Goal: Task Accomplishment & Management: Manage account settings

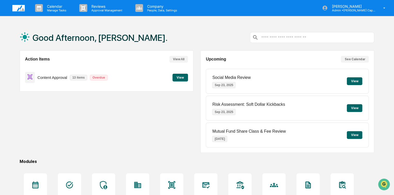
click at [183, 78] on button "View" at bounding box center [179, 78] width 15 height 8
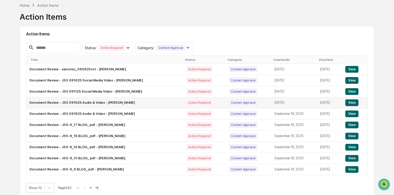
scroll to position [27, 0]
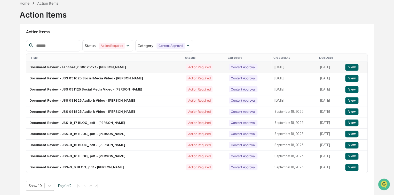
click at [353, 68] on button "View" at bounding box center [351, 67] width 13 height 7
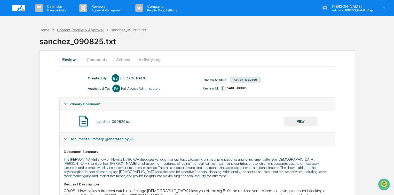
click at [90, 29] on div "Content Review & Approval" at bounding box center [80, 30] width 46 height 4
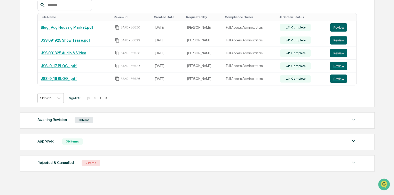
scroll to position [99, 0]
click at [334, 80] on button "Review" at bounding box center [338, 79] width 17 height 8
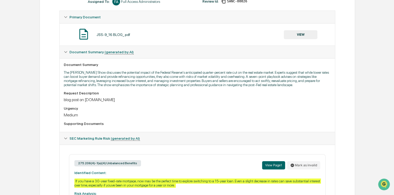
scroll to position [87, 0]
click at [303, 34] on button "VIEW" at bounding box center [301, 34] width 34 height 9
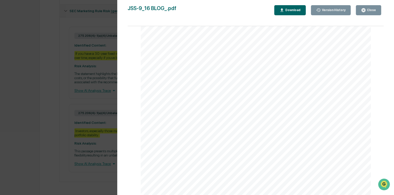
scroll to position [105, 0]
click at [71, 118] on div "Version History 09/18/2025, 07:37 PM Bailey Sanchez JSS-9_16 BLOG_.pdf Close Ve…" at bounding box center [197, 97] width 394 height 195
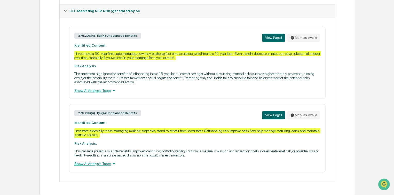
scroll to position [218, 0]
click at [309, 34] on button "Mark as invalid" at bounding box center [303, 38] width 33 height 8
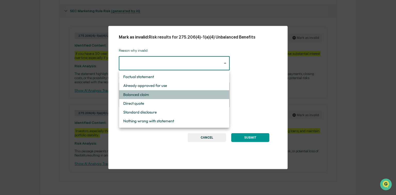
click at [145, 93] on li "Balanced claim" at bounding box center [174, 94] width 110 height 9
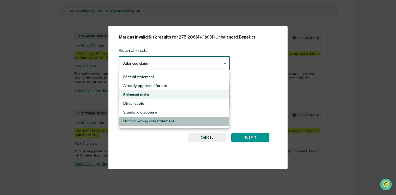
click at [158, 123] on li "Nothing wrong with statement" at bounding box center [174, 120] width 110 height 9
type input "**********"
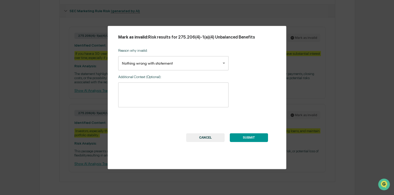
click at [255, 134] on button "SUBMIT" at bounding box center [249, 137] width 38 height 9
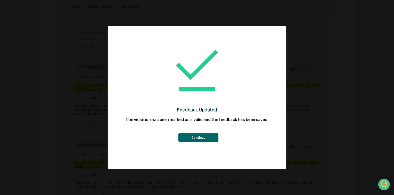
click at [200, 133] on button "Continue" at bounding box center [198, 137] width 40 height 9
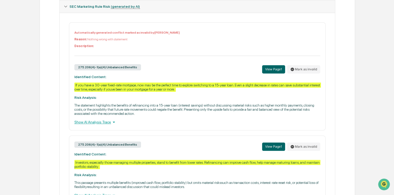
scroll to position [255, 0]
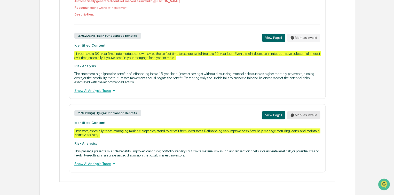
click at [305, 115] on button "Mark as invalid" at bounding box center [303, 115] width 33 height 8
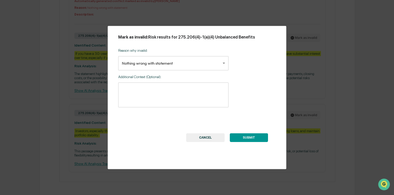
click at [206, 139] on button "CANCEL" at bounding box center [205, 137] width 38 height 9
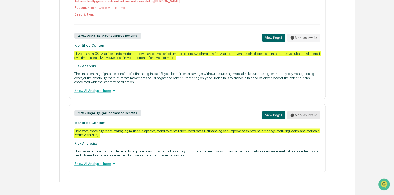
click at [307, 115] on button "Mark as invalid" at bounding box center [303, 115] width 33 height 8
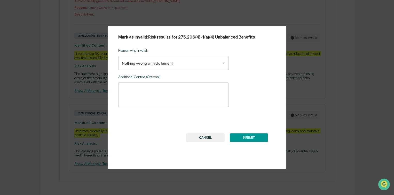
click at [325, 94] on div "**********" at bounding box center [197, 97] width 394 height 195
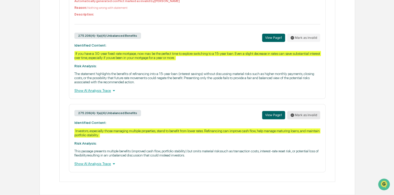
click at [310, 111] on button "Mark as invalid" at bounding box center [303, 115] width 33 height 8
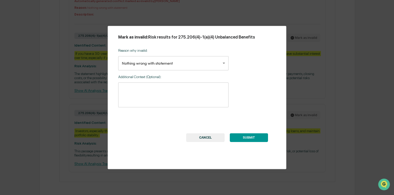
click at [248, 135] on button "SUBMIT" at bounding box center [249, 137] width 38 height 9
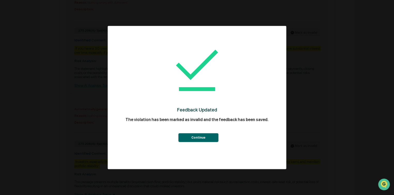
click at [200, 139] on button "Continue" at bounding box center [198, 137] width 40 height 9
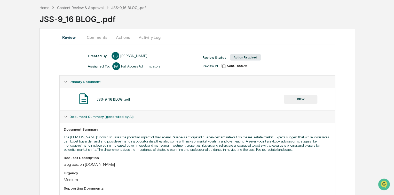
scroll to position [0, 0]
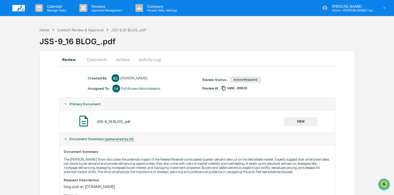
click at [118, 59] on button "Actions" at bounding box center [122, 59] width 23 height 12
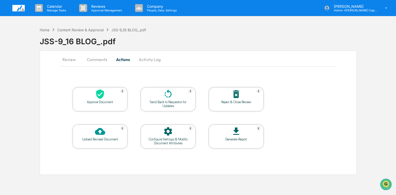
click at [102, 100] on div "Approve Document" at bounding box center [100, 102] width 46 height 4
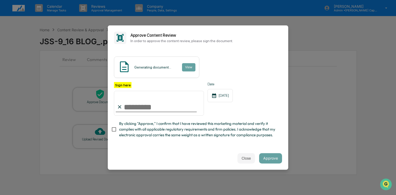
click at [157, 108] on input "Sign here" at bounding box center [159, 103] width 90 height 25
type input "**********"
click at [275, 159] on button "Approve" at bounding box center [270, 158] width 23 height 10
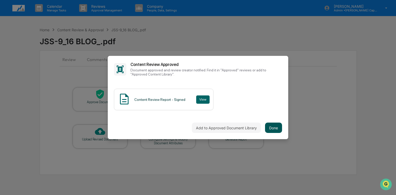
click at [275, 127] on button "Done" at bounding box center [273, 127] width 17 height 10
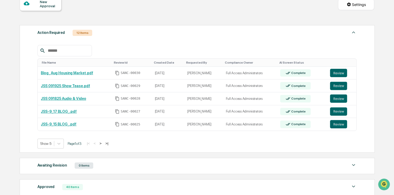
scroll to position [54, 0]
click at [339, 72] on button "Review" at bounding box center [338, 72] width 17 height 8
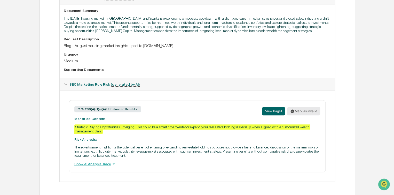
click at [300, 109] on button "Mark as invalid" at bounding box center [303, 111] width 33 height 8
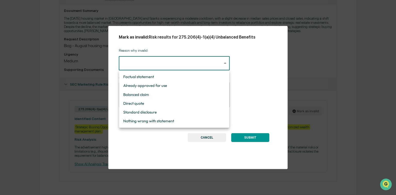
click at [157, 59] on body "Calendar Manage Tasks Reviews Approval Management Company People, Data, Setting…" at bounding box center [198, 26] width 396 height 335
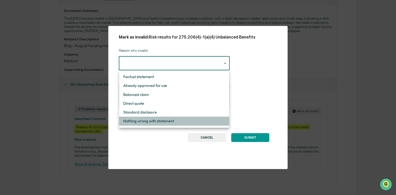
click at [144, 122] on li "Nothing wrong with statement" at bounding box center [174, 120] width 110 height 9
type input "**********"
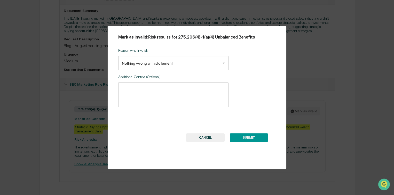
click at [250, 135] on button "SUBMIT" at bounding box center [249, 137] width 38 height 9
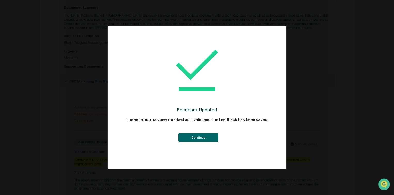
click at [200, 138] on button "Continue" at bounding box center [198, 137] width 40 height 9
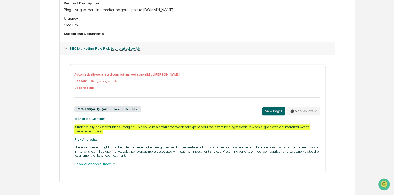
scroll to position [4, 0]
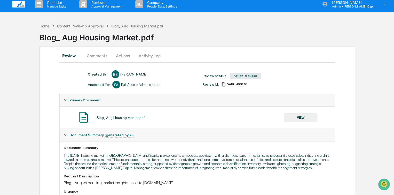
click at [124, 56] on button "Actions" at bounding box center [122, 55] width 23 height 12
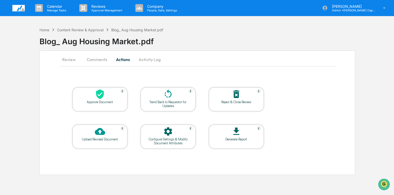
scroll to position [0, 0]
click at [98, 103] on div "Approve Document" at bounding box center [100, 99] width 55 height 24
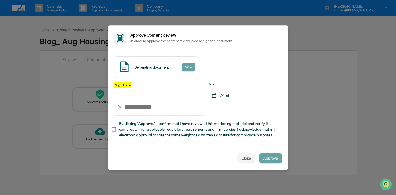
click at [145, 105] on input "Sign here" at bounding box center [159, 103] width 90 height 25
type input "**********"
click at [273, 155] on button "Approve" at bounding box center [270, 158] width 23 height 10
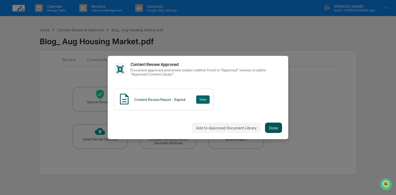
click at [279, 131] on button "Done" at bounding box center [273, 127] width 17 height 10
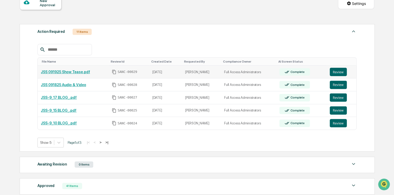
scroll to position [55, 0]
click at [335, 71] on button "Review" at bounding box center [338, 71] width 17 height 8
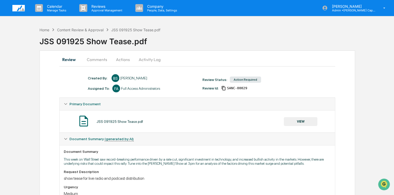
click at [304, 122] on button "VIEW" at bounding box center [301, 121] width 34 height 9
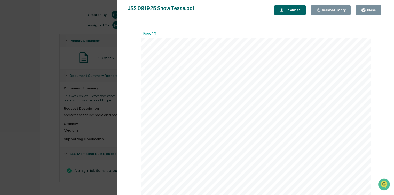
scroll to position [46, 0]
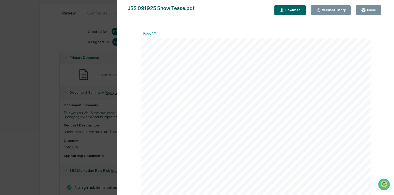
click at [366, 9] on div "Close" at bounding box center [371, 10] width 10 height 4
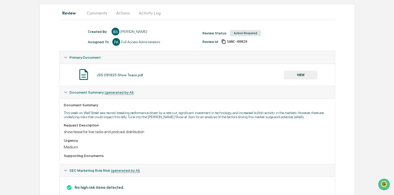
click at [125, 11] on button "Actions" at bounding box center [122, 13] width 23 height 12
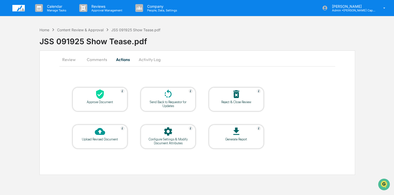
scroll to position [0, 0]
click at [93, 107] on div "Approve Document" at bounding box center [100, 99] width 55 height 24
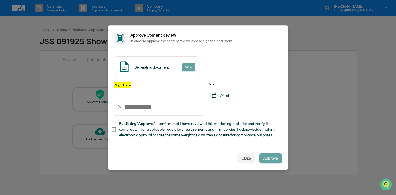
click at [147, 104] on input "Sign here" at bounding box center [159, 103] width 90 height 25
type input "**********"
click at [269, 157] on button "Approve" at bounding box center [270, 158] width 23 height 10
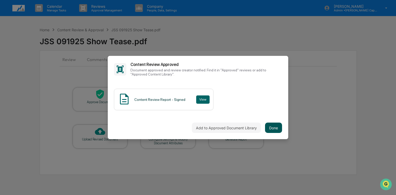
click at [278, 125] on button "Done" at bounding box center [273, 127] width 17 height 10
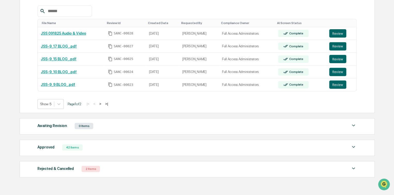
scroll to position [93, 0]
click at [342, 45] on button "Review" at bounding box center [337, 46] width 17 height 8
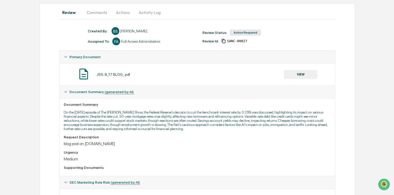
scroll to position [47, 0]
click at [300, 75] on button "VIEW" at bounding box center [301, 74] width 34 height 9
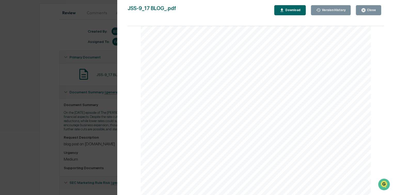
scroll to position [77, 0]
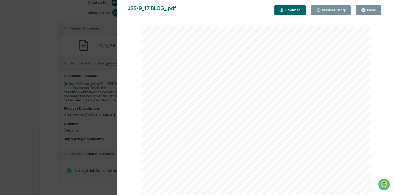
click at [46, 109] on div "Version History 09/18/2025, 07:37 PM Bailey Sanchez JSS-9_17 BLOG_.pdf Close Ve…" at bounding box center [197, 97] width 394 height 195
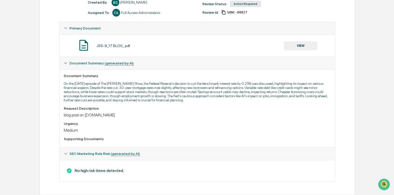
scroll to position [0, 0]
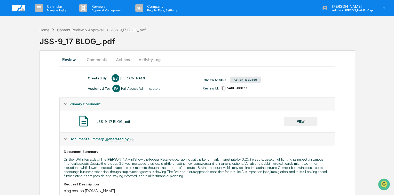
click at [127, 58] on button "Actions" at bounding box center [122, 59] width 23 height 12
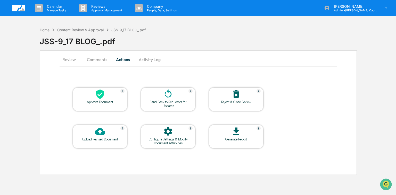
click at [102, 97] on icon at bounding box center [100, 94] width 8 height 10
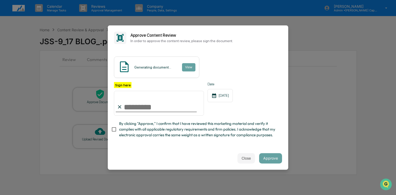
click at [140, 113] on input "Sign here" at bounding box center [159, 103] width 90 height 25
type input "**********"
click at [273, 160] on button "Approve" at bounding box center [270, 158] width 23 height 10
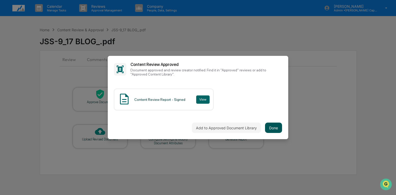
click at [275, 127] on button "Done" at bounding box center [273, 127] width 17 height 10
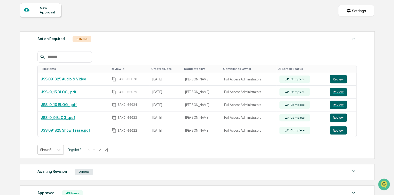
scroll to position [47, 0]
click at [335, 128] on button "Review" at bounding box center [338, 130] width 17 height 8
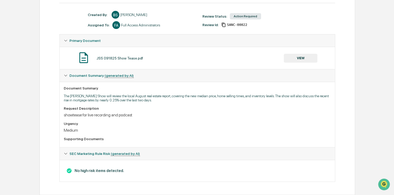
click at [310, 55] on button "VIEW" at bounding box center [301, 58] width 34 height 9
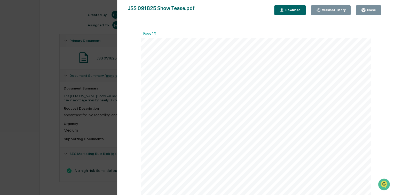
click at [364, 6] on button "Close" at bounding box center [368, 10] width 25 height 10
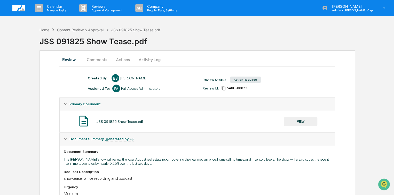
scroll to position [1, 0]
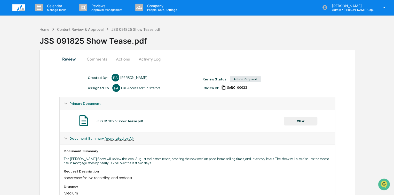
click at [118, 59] on button "Actions" at bounding box center [122, 59] width 23 height 12
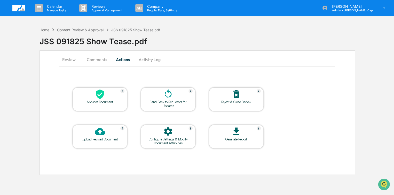
scroll to position [0, 0]
click at [88, 100] on div "Approve Document" at bounding box center [100, 102] width 46 height 4
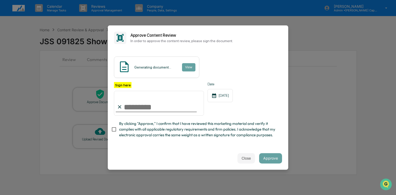
click at [158, 103] on input "Sign here" at bounding box center [159, 103] width 90 height 25
type input "**********"
click at [278, 163] on button "Approve" at bounding box center [270, 158] width 23 height 10
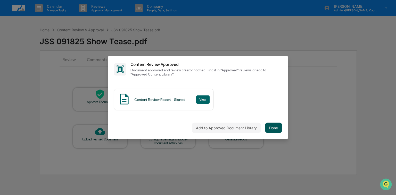
click at [276, 130] on button "Done" at bounding box center [273, 127] width 17 height 10
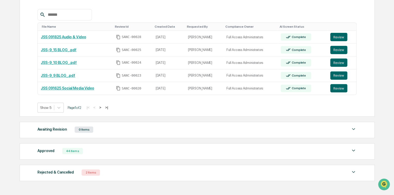
scroll to position [90, 0]
click at [103, 107] on button ">" at bounding box center [100, 107] width 5 height 4
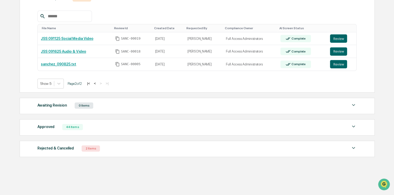
scroll to position [88, 0]
click at [339, 66] on button "Review" at bounding box center [338, 64] width 17 height 8
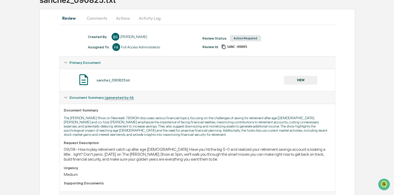
scroll to position [22, 0]
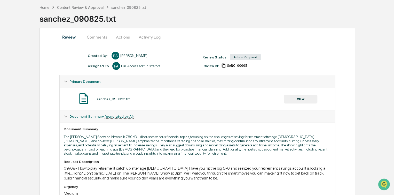
click at [120, 35] on button "Actions" at bounding box center [122, 37] width 23 height 12
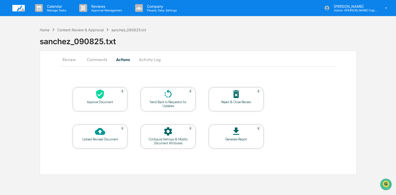
click at [108, 93] on div at bounding box center [100, 94] width 52 height 11
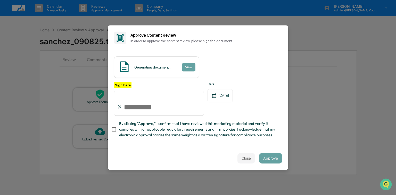
click at [141, 112] on div at bounding box center [156, 111] width 81 height 1
click at [137, 110] on input "Sign here" at bounding box center [159, 103] width 90 height 25
type input "**********"
click at [268, 158] on button "Approve" at bounding box center [270, 158] width 23 height 10
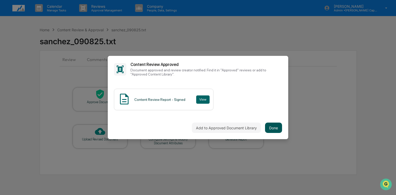
click at [279, 128] on button "Done" at bounding box center [273, 127] width 17 height 10
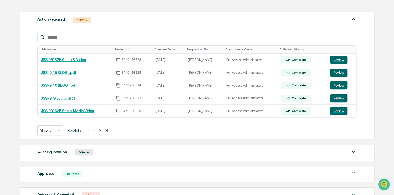
scroll to position [72, 0]
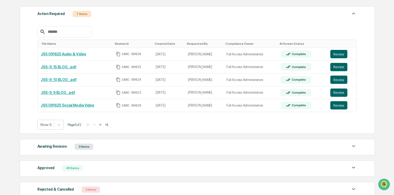
click at [102, 125] on button ">" at bounding box center [100, 124] width 5 height 4
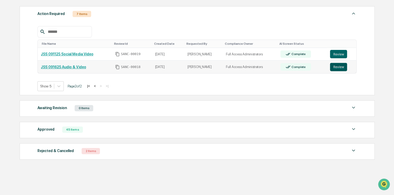
click at [338, 66] on button "Review" at bounding box center [338, 67] width 17 height 8
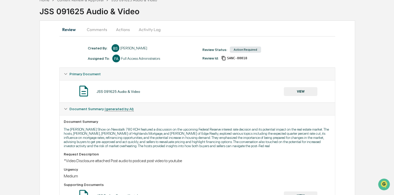
scroll to position [30, 0]
click at [290, 92] on button "VIEW" at bounding box center [301, 91] width 34 height 9
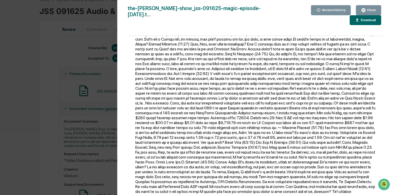
scroll to position [486, 0]
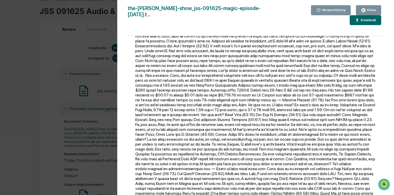
click at [361, 9] on button "Close" at bounding box center [368, 10] width 25 height 10
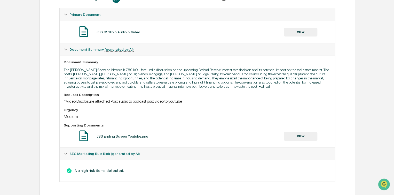
scroll to position [0, 0]
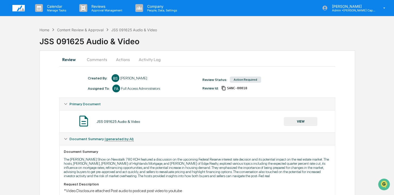
click at [122, 58] on button "Actions" at bounding box center [122, 59] width 23 height 12
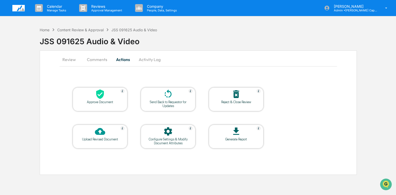
click at [106, 102] on div "Approve Document" at bounding box center [100, 102] width 46 height 4
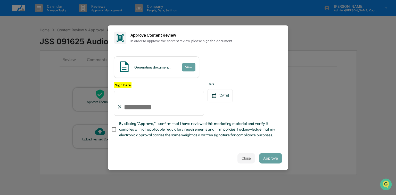
click at [133, 109] on input "Sign here" at bounding box center [159, 103] width 90 height 25
type input "**********"
click at [269, 156] on button "Approve" at bounding box center [270, 158] width 23 height 10
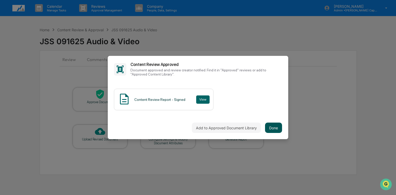
click at [274, 125] on button "Done" at bounding box center [273, 127] width 17 height 10
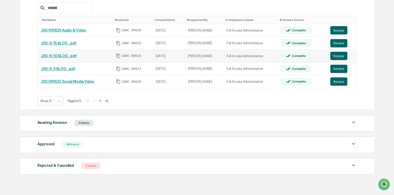
scroll to position [97, 0]
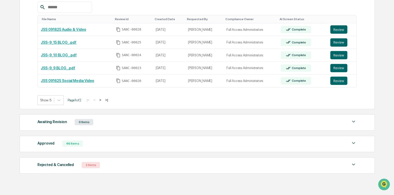
click at [102, 100] on button ">" at bounding box center [100, 100] width 5 height 4
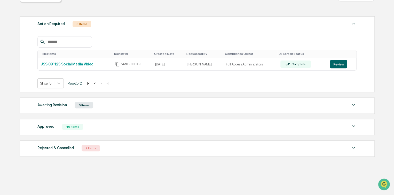
scroll to position [62, 0]
click at [339, 64] on button "Review" at bounding box center [338, 64] width 17 height 8
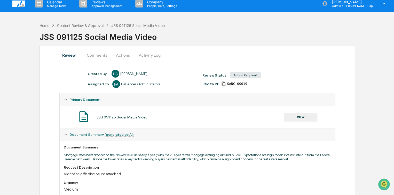
scroll to position [17, 0]
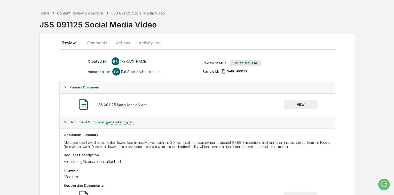
click at [306, 102] on button "VIEW" at bounding box center [301, 104] width 34 height 9
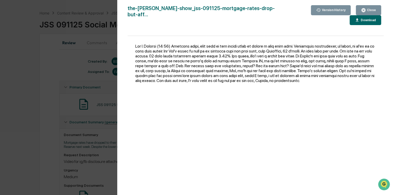
click at [366, 10] on div "Close" at bounding box center [371, 10] width 10 height 4
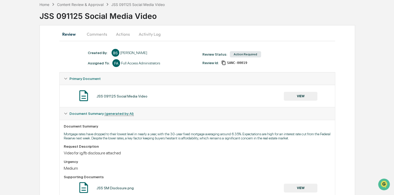
scroll to position [0, 0]
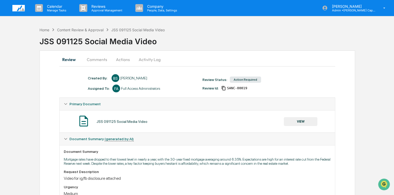
click at [121, 60] on button "Actions" at bounding box center [122, 59] width 23 height 12
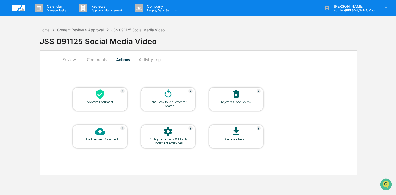
click at [105, 106] on div "Approve Document" at bounding box center [100, 99] width 55 height 24
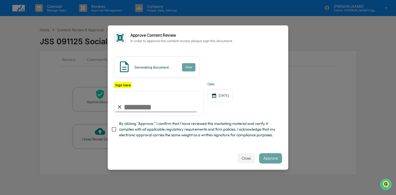
click at [154, 108] on input "Sign here" at bounding box center [159, 103] width 90 height 25
type input "**********"
click at [269, 162] on button "Approve" at bounding box center [270, 158] width 23 height 10
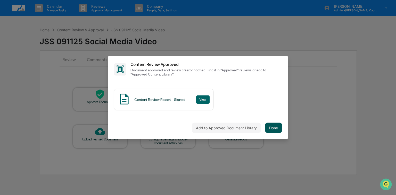
click at [277, 126] on button "Done" at bounding box center [273, 127] width 17 height 10
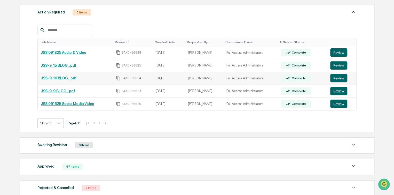
scroll to position [59, 0]
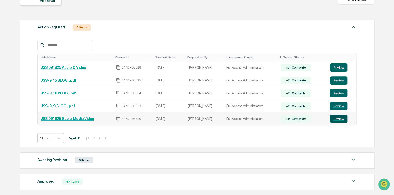
click at [335, 117] on button "Review" at bounding box center [338, 118] width 17 height 8
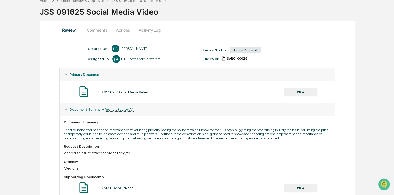
scroll to position [29, 0]
click at [308, 88] on button "VIEW" at bounding box center [301, 92] width 34 height 9
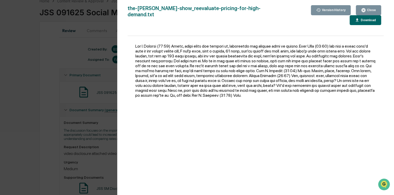
click at [379, 7] on button "Close" at bounding box center [368, 10] width 25 height 10
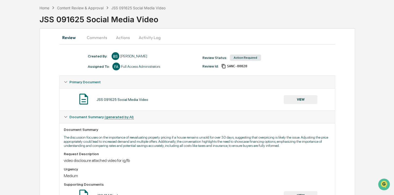
scroll to position [21, 0]
click at [119, 41] on button "Actions" at bounding box center [122, 38] width 23 height 12
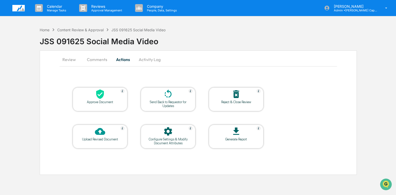
click at [106, 96] on div at bounding box center [100, 94] width 52 height 11
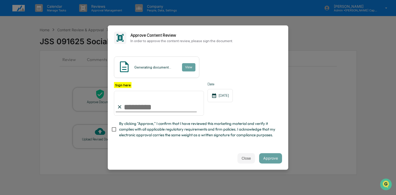
click at [131, 110] on input "Sign here" at bounding box center [159, 103] width 90 height 25
type input "**********"
click at [268, 160] on button "Approve" at bounding box center [270, 158] width 23 height 10
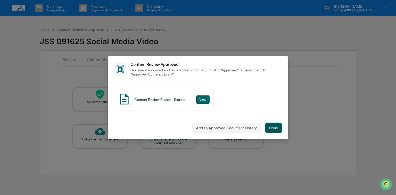
click at [275, 124] on button "Done" at bounding box center [273, 127] width 17 height 10
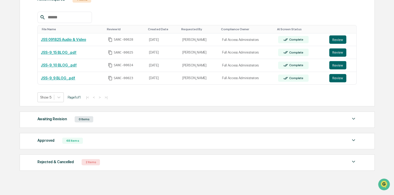
scroll to position [86, 0]
click at [339, 80] on button "Review" at bounding box center [337, 78] width 17 height 8
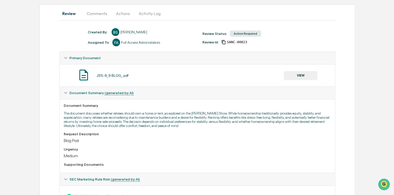
scroll to position [46, 0]
click at [298, 77] on button "VIEW" at bounding box center [301, 75] width 34 height 9
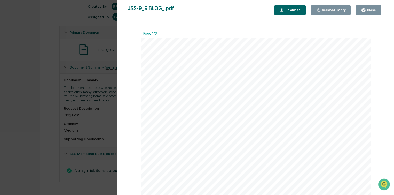
scroll to position [0, 0]
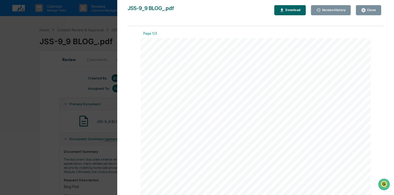
click at [370, 6] on button "Close" at bounding box center [368, 10] width 25 height 10
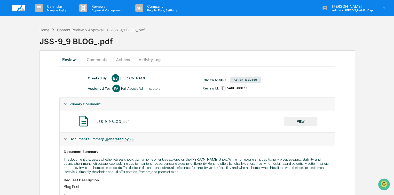
scroll to position [38, 0]
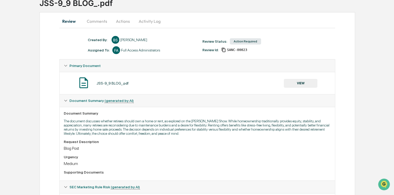
click at [118, 21] on button "Actions" at bounding box center [122, 21] width 23 height 12
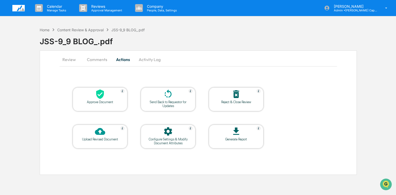
click at [99, 104] on div "Approve Document" at bounding box center [100, 99] width 55 height 24
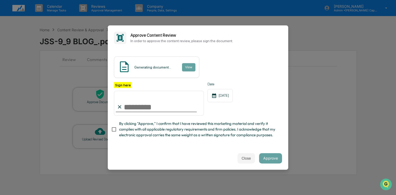
click at [130, 106] on input "Sign here" at bounding box center [159, 103] width 90 height 25
type input "**********"
click at [272, 159] on button "Approve" at bounding box center [270, 158] width 23 height 10
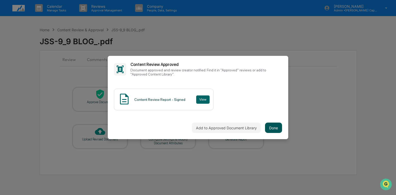
click at [275, 129] on button "Done" at bounding box center [273, 127] width 17 height 10
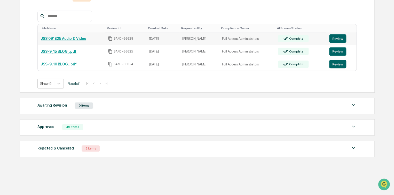
scroll to position [88, 0]
click at [335, 62] on button "Review" at bounding box center [337, 64] width 17 height 8
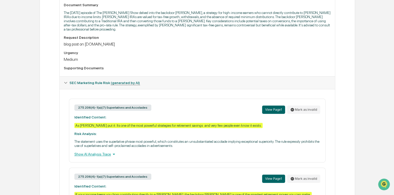
scroll to position [162, 0]
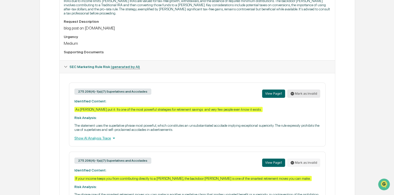
click at [301, 92] on button "Mark as invalid" at bounding box center [303, 93] width 33 height 8
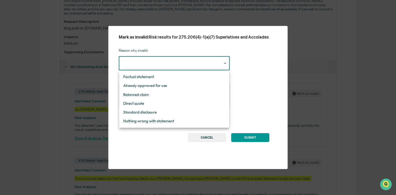
click at [187, 58] on body "Calendar Manage Tasks Reviews Approval Management Company People, Data, Setting…" at bounding box center [198, 38] width 396 height 400
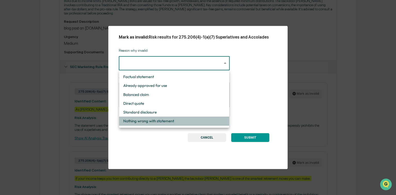
click at [140, 122] on li "Nothing wrong with statement" at bounding box center [174, 120] width 110 height 9
type input "**********"
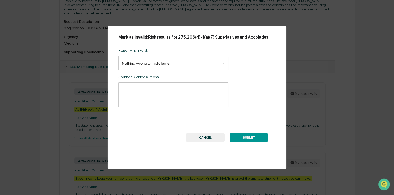
click at [243, 138] on button "SUBMIT" at bounding box center [249, 137] width 38 height 9
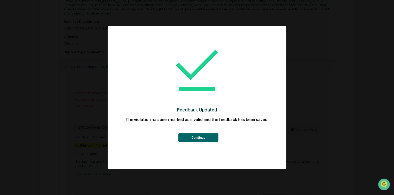
click at [202, 141] on button "Continue" at bounding box center [198, 137] width 40 height 9
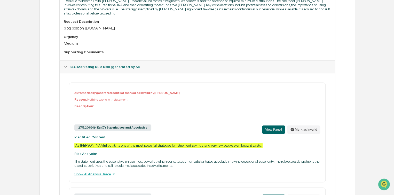
scroll to position [242, 0]
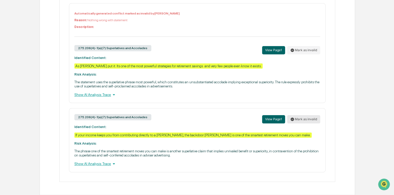
click at [306, 116] on button "Mark as invalid" at bounding box center [303, 119] width 33 height 8
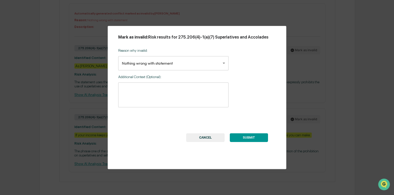
click at [250, 137] on button "SUBMIT" at bounding box center [249, 137] width 38 height 9
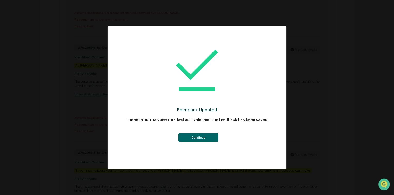
click at [200, 140] on button "Continue" at bounding box center [198, 137] width 40 height 9
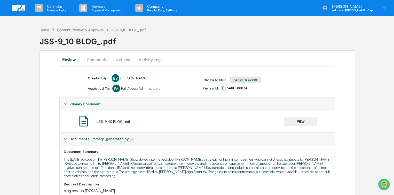
scroll to position [0, 0]
click at [94, 58] on button "Comments" at bounding box center [97, 59] width 29 height 12
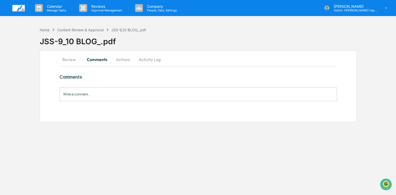
click at [119, 63] on button "Actions" at bounding box center [122, 59] width 23 height 12
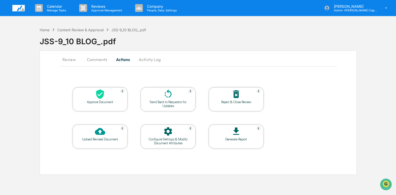
click at [88, 101] on div "Approve Document" at bounding box center [100, 102] width 46 height 4
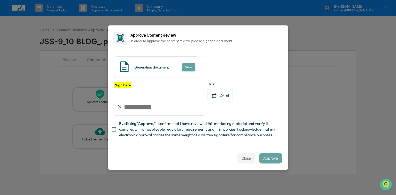
click at [127, 103] on input "Sign here" at bounding box center [159, 103] width 90 height 25
type input "**********"
click at [274, 158] on button "Approve" at bounding box center [270, 158] width 23 height 10
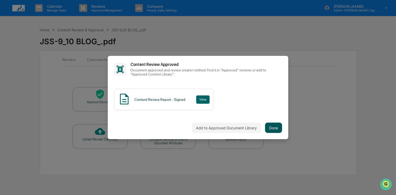
click at [270, 129] on button "Done" at bounding box center [273, 127] width 17 height 10
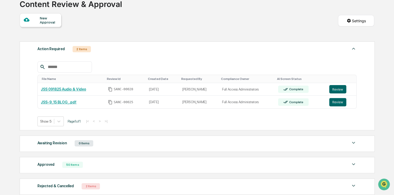
scroll to position [45, 0]
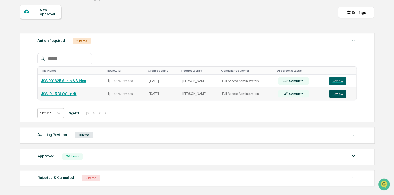
click at [339, 95] on button "Review" at bounding box center [337, 94] width 17 height 8
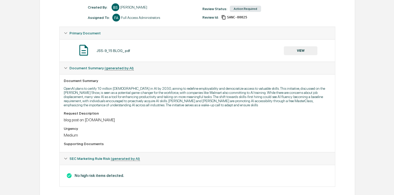
scroll to position [77, 0]
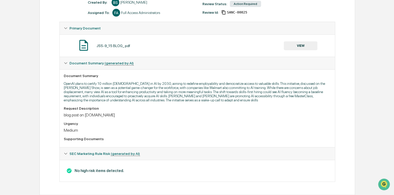
click at [292, 44] on button "VIEW" at bounding box center [301, 45] width 34 height 9
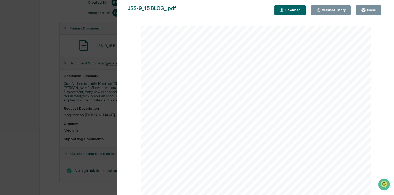
scroll to position [132, 0]
click at [372, 7] on button "Close" at bounding box center [368, 10] width 25 height 10
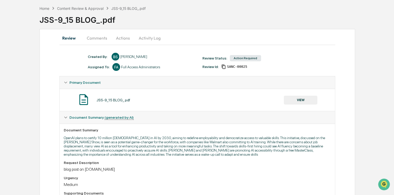
scroll to position [21, 0]
click at [125, 36] on button "Actions" at bounding box center [122, 38] width 23 height 12
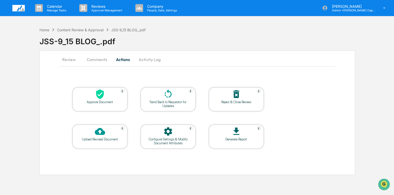
scroll to position [0, 0]
click at [104, 89] on icon at bounding box center [100, 94] width 10 height 10
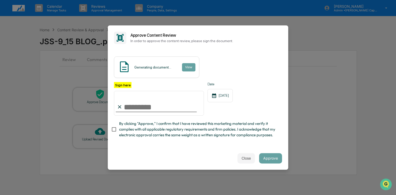
click at [141, 110] on input "Sign here" at bounding box center [159, 103] width 90 height 25
type input "**********"
click at [269, 157] on button "Approve" at bounding box center [270, 158] width 23 height 10
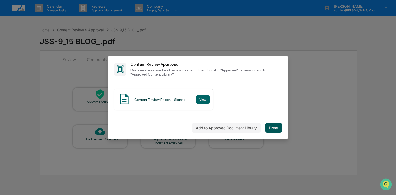
click at [276, 127] on button "Done" at bounding box center [273, 127] width 17 height 10
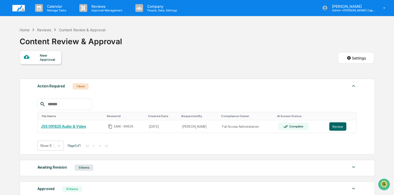
scroll to position [49, 0]
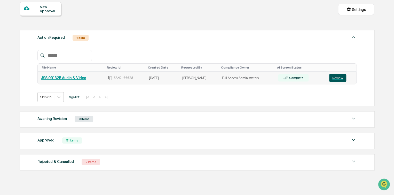
click at [335, 77] on button "Review" at bounding box center [337, 78] width 17 height 8
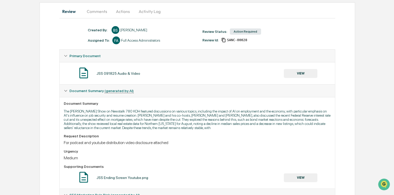
scroll to position [48, 0]
click at [299, 71] on button "VIEW" at bounding box center [301, 73] width 34 height 9
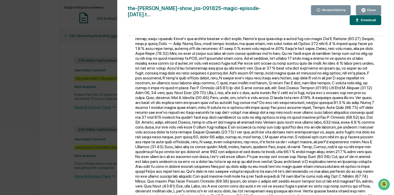
scroll to position [1069, 0]
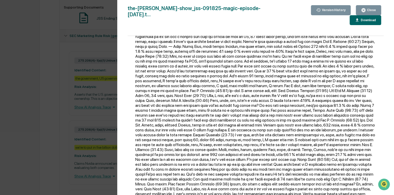
click at [372, 6] on button "Close" at bounding box center [368, 10] width 25 height 10
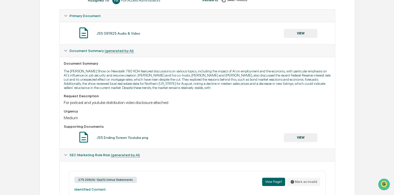
scroll to position [0, 0]
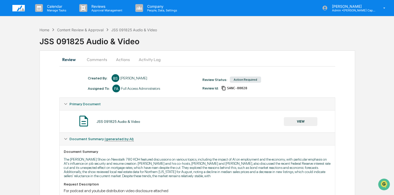
click at [92, 58] on button "Comments" at bounding box center [97, 59] width 29 height 12
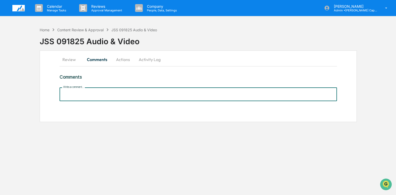
click at [77, 92] on input "Write a comment..." at bounding box center [198, 94] width 277 height 14
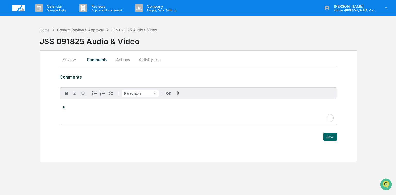
click at [122, 58] on button "Actions" at bounding box center [122, 59] width 23 height 12
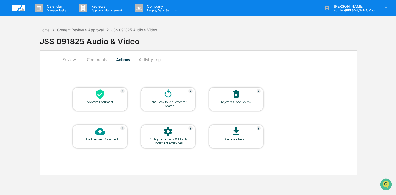
click at [173, 98] on icon at bounding box center [168, 94] width 10 height 10
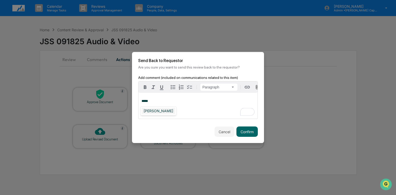
click at [159, 107] on div "[PERSON_NAME]" at bounding box center [159, 110] width 34 height 6
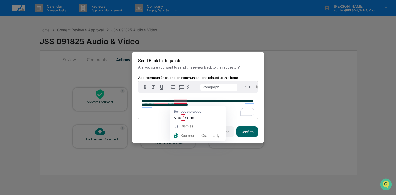
click at [184, 102] on span "**********" at bounding box center [197, 102] width 111 height 7
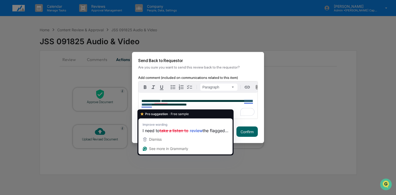
click at [150, 106] on span "**********" at bounding box center [197, 102] width 111 height 7
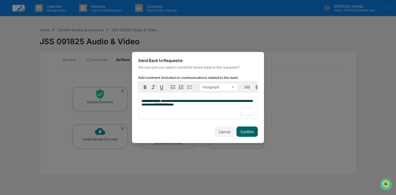
click at [172, 111] on div "**********" at bounding box center [198, 106] width 119 height 26
click at [250, 133] on button "Confirm" at bounding box center [247, 131] width 21 height 10
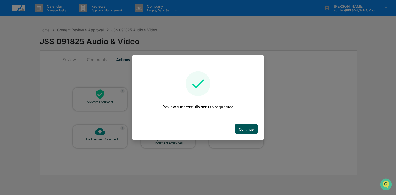
click at [247, 131] on button "Continue" at bounding box center [246, 129] width 23 height 10
